Goal: Task Accomplishment & Management: Use online tool/utility

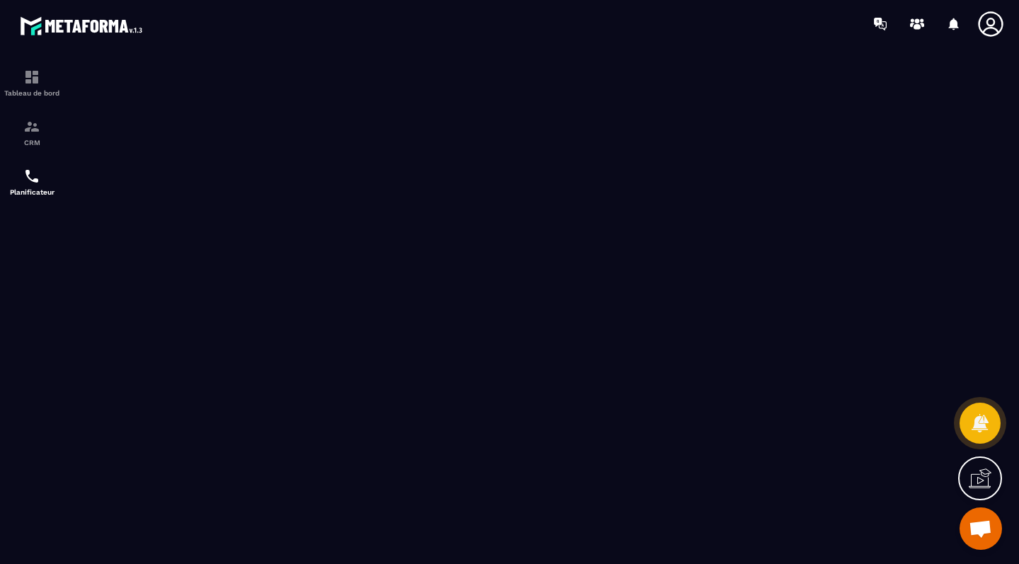
scroll to position [954, 0]
click at [41, 134] on div "CRM" at bounding box center [32, 132] width 57 height 28
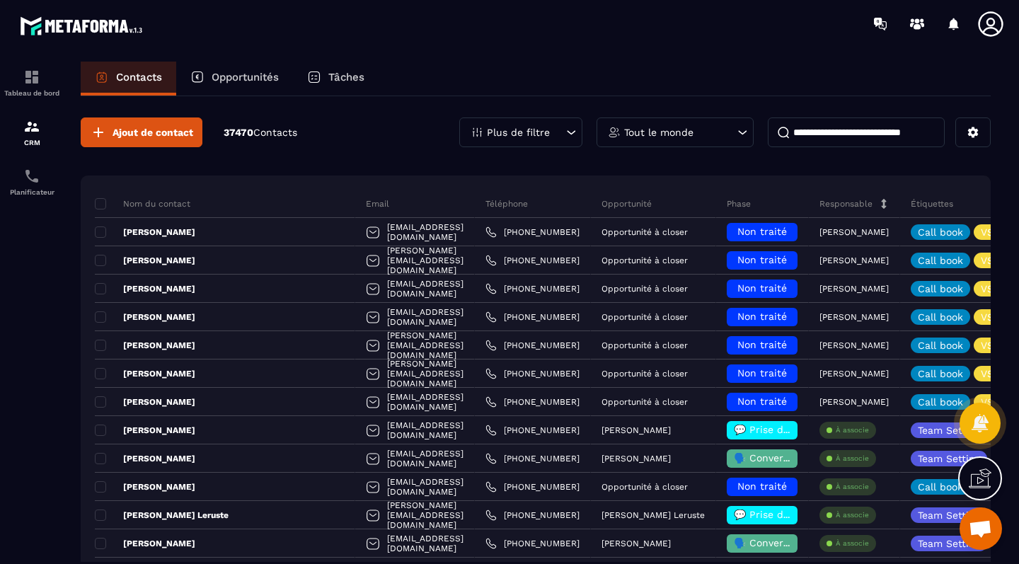
click at [256, 95] on div "Opportunités" at bounding box center [234, 79] width 117 height 34
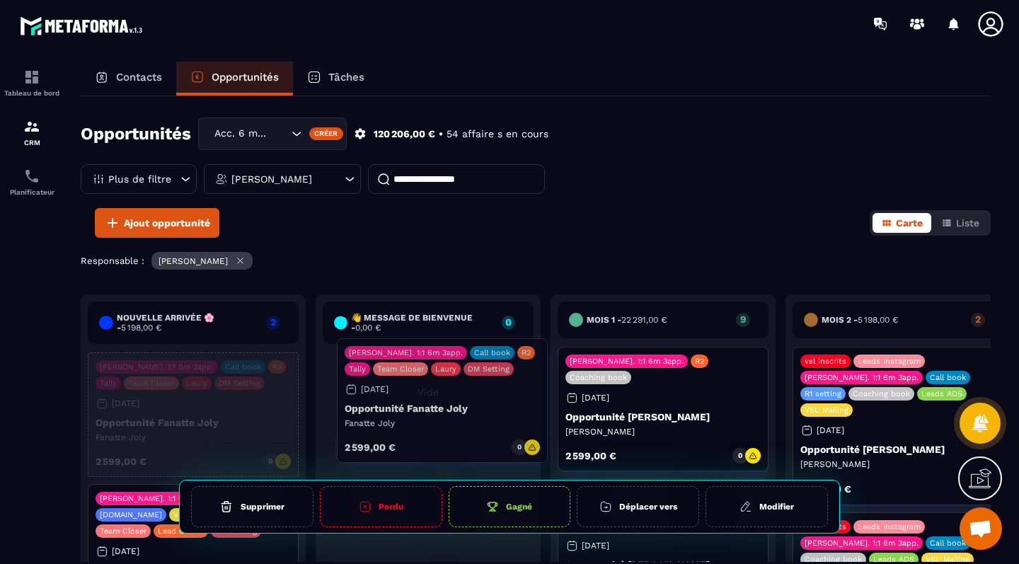
drag, startPoint x: 183, startPoint y: 422, endPoint x: 432, endPoint y: 408, distance: 249.6
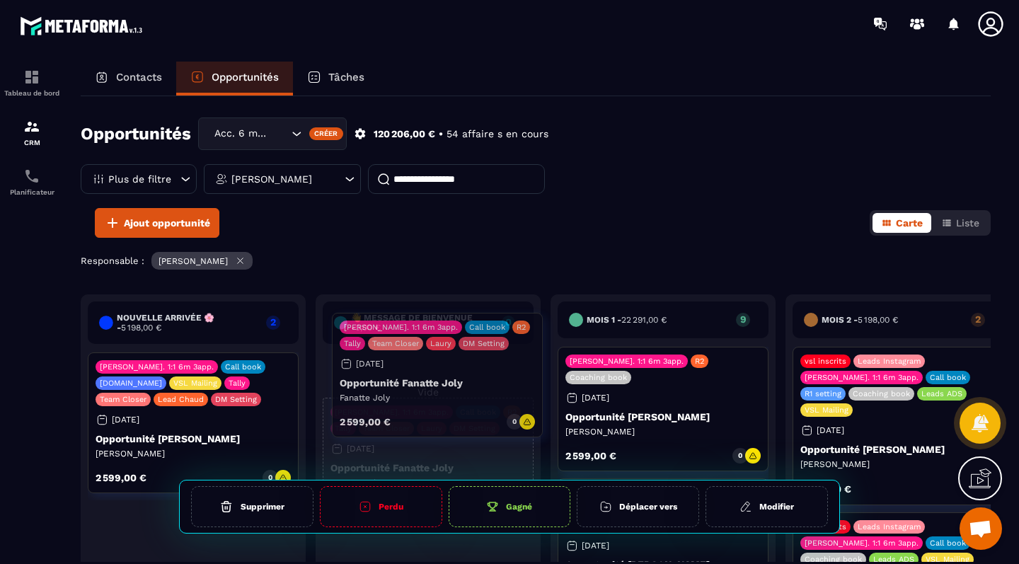
drag, startPoint x: 181, startPoint y: 423, endPoint x: 426, endPoint y: 382, distance: 248.2
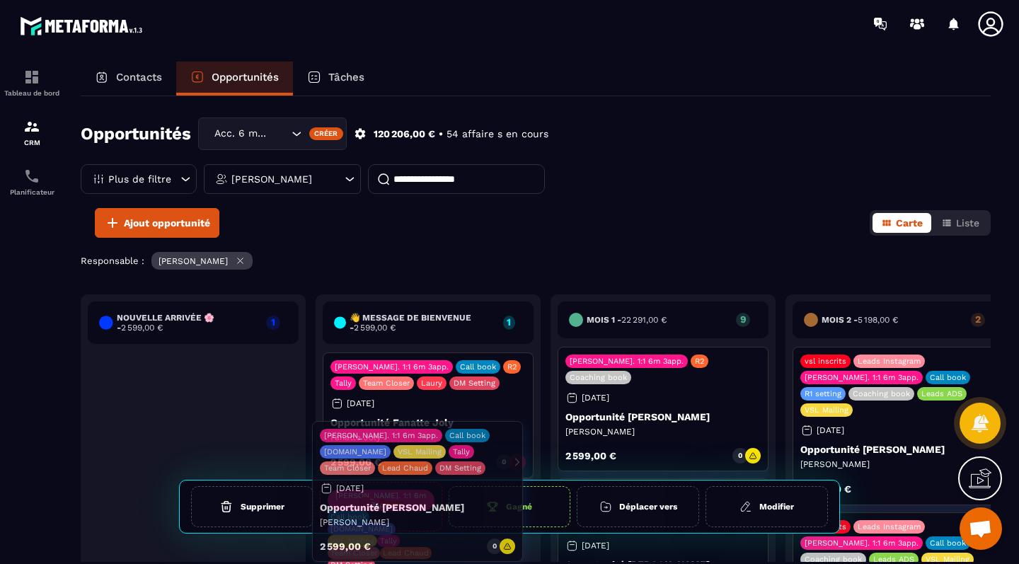
drag, startPoint x: 176, startPoint y: 440, endPoint x: 400, endPoint y: 510, distance: 234.9
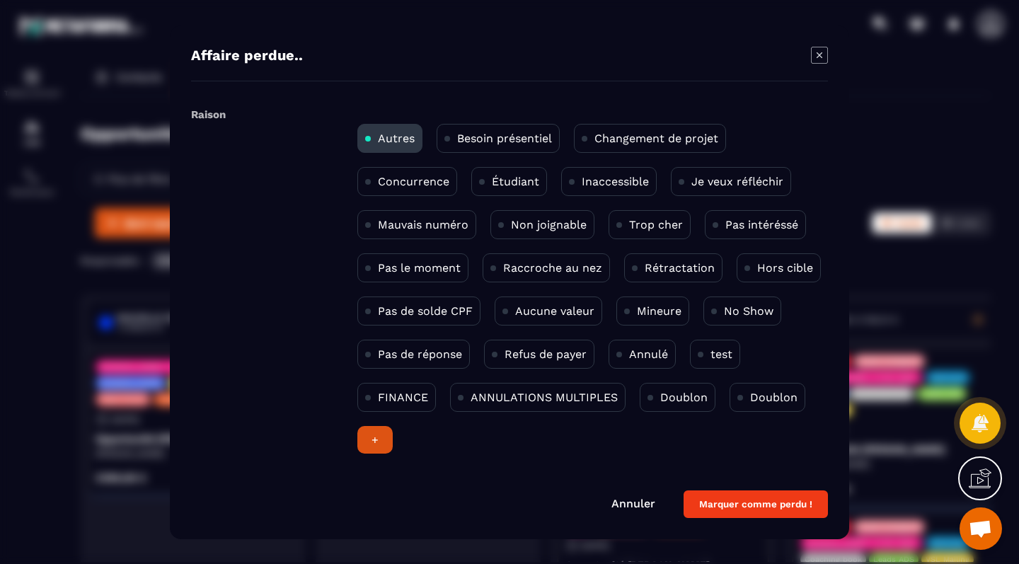
click at [672, 510] on div "Annuler Marquer comme perdu !" at bounding box center [509, 505] width 637 height 28
click at [656, 498] on link "Annuler" at bounding box center [634, 503] width 44 height 13
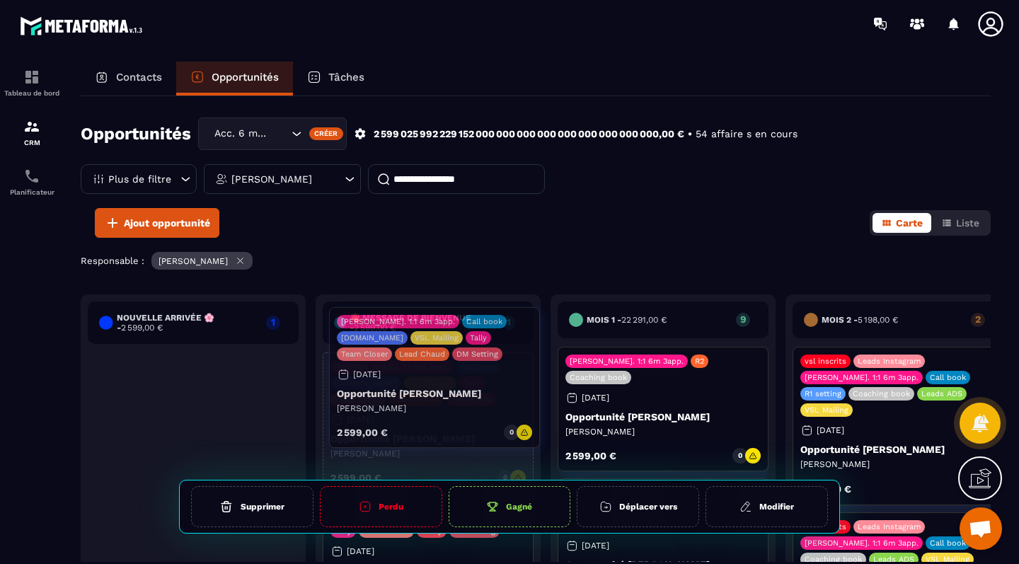
drag, startPoint x: 187, startPoint y: 441, endPoint x: 430, endPoint y: 392, distance: 247.7
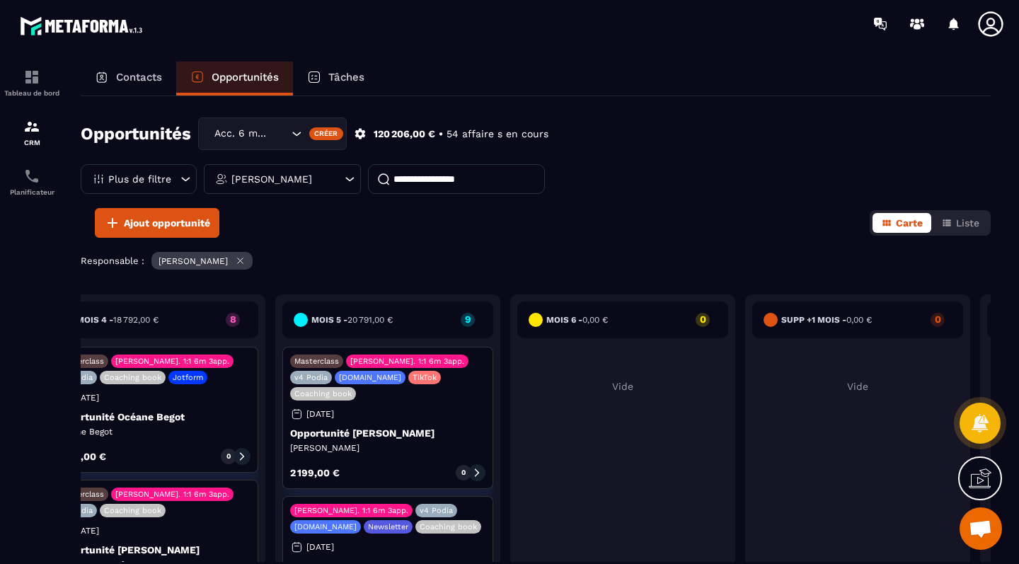
scroll to position [0, 1206]
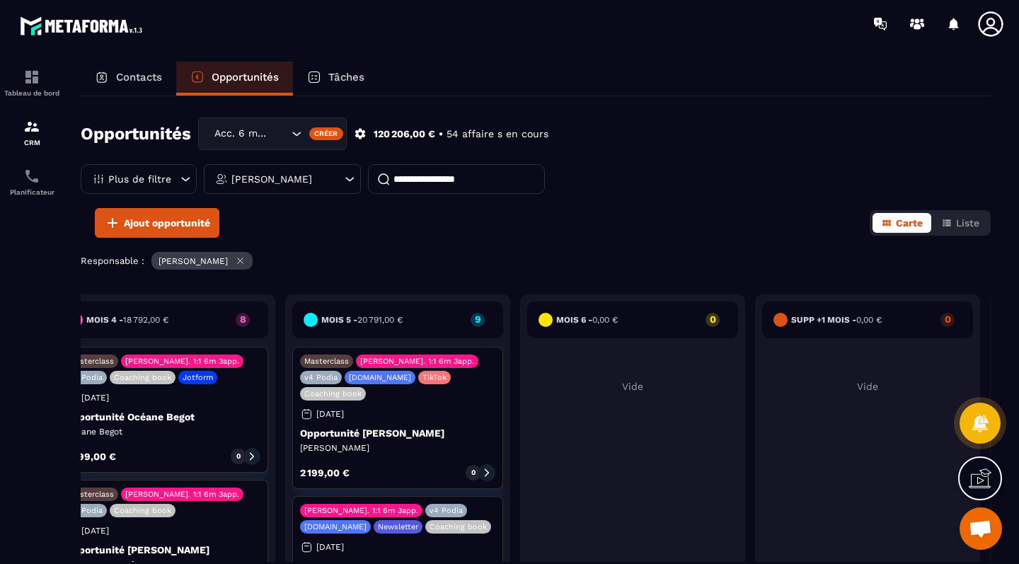
click at [334, 85] on div "Tâches" at bounding box center [336, 79] width 86 height 34
